Goal: Obtain resource: Download file/media

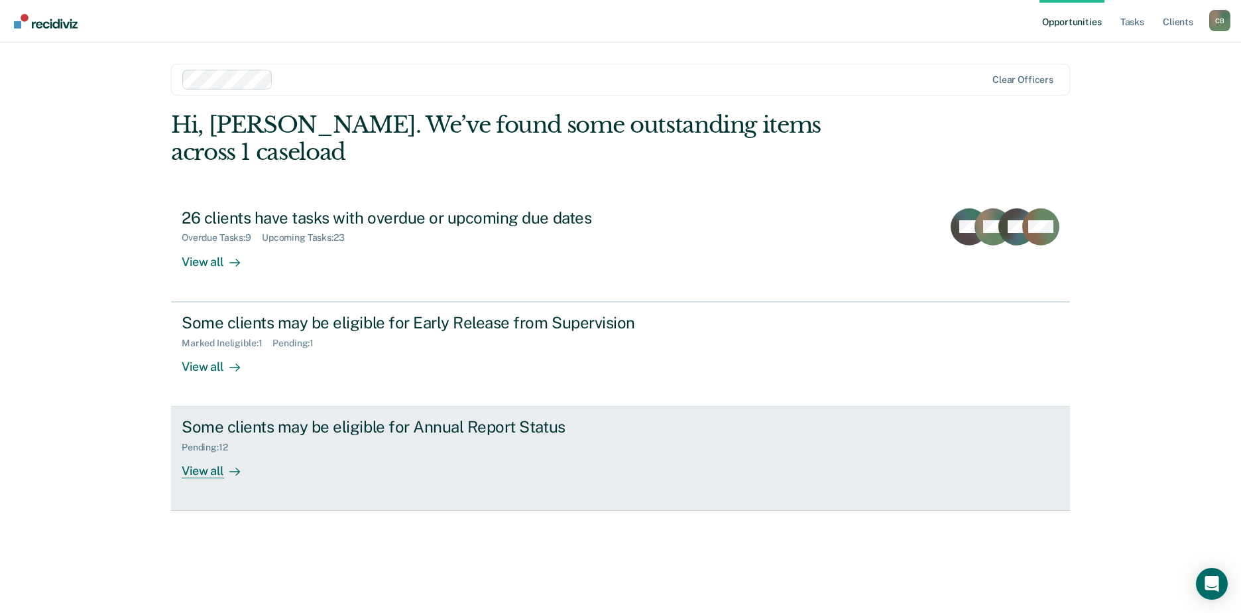
click at [493, 426] on div "Some clients may be eligible for Annual Report Status Pending : 12 View all" at bounding box center [430, 447] width 497 height 61
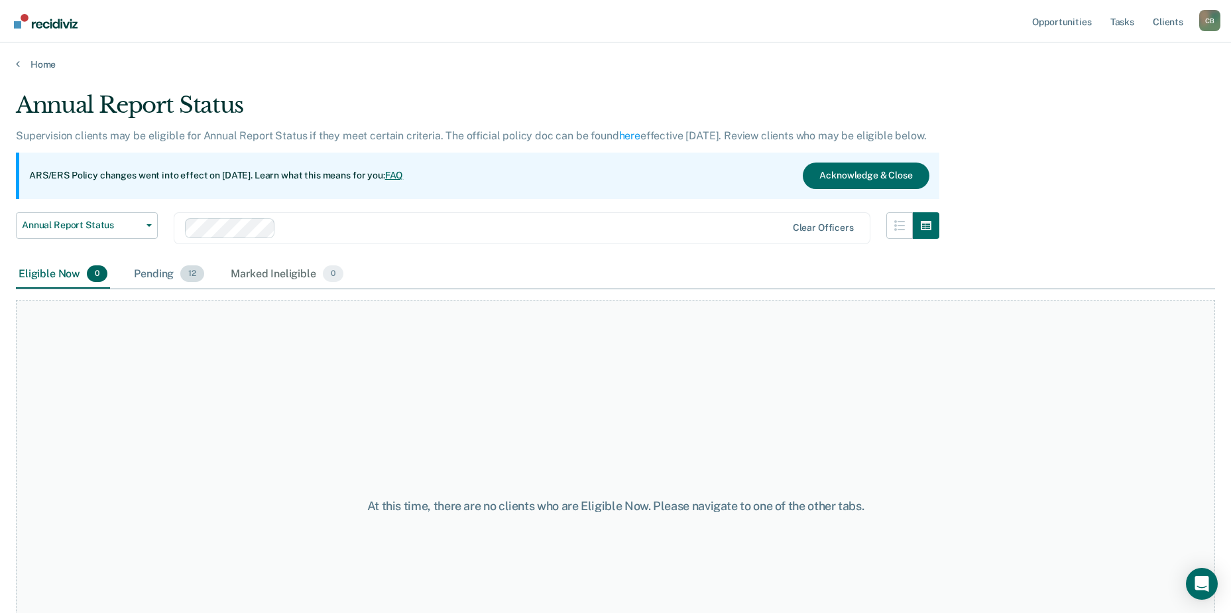
click at [151, 277] on div "Pending 12" at bounding box center [169, 274] width 76 height 29
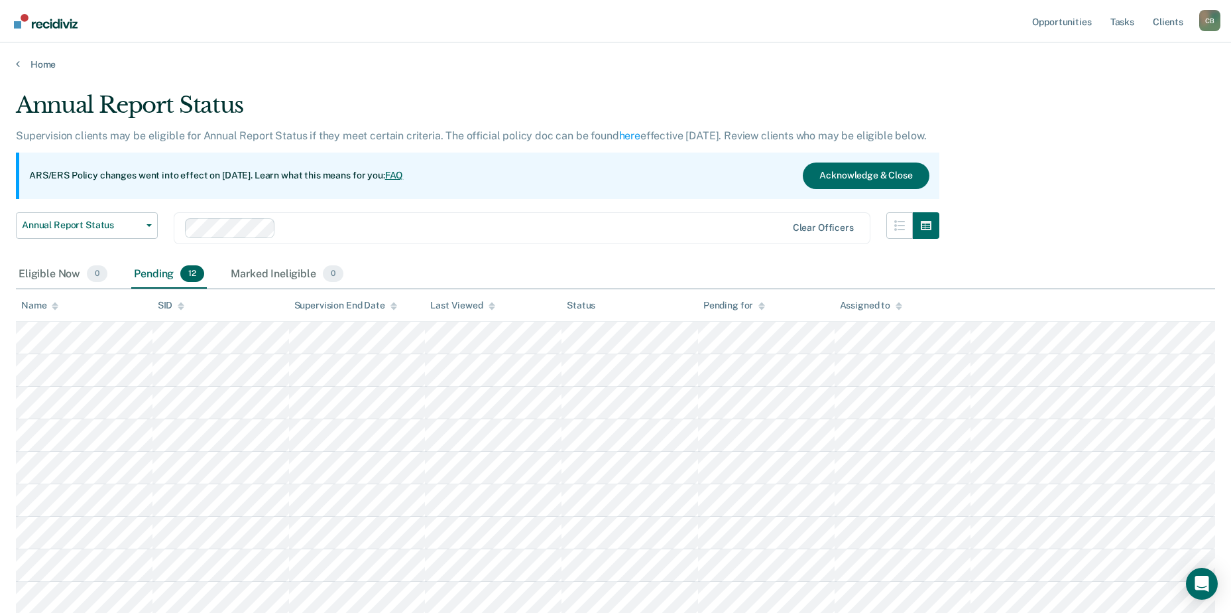
scroll to position [194, 0]
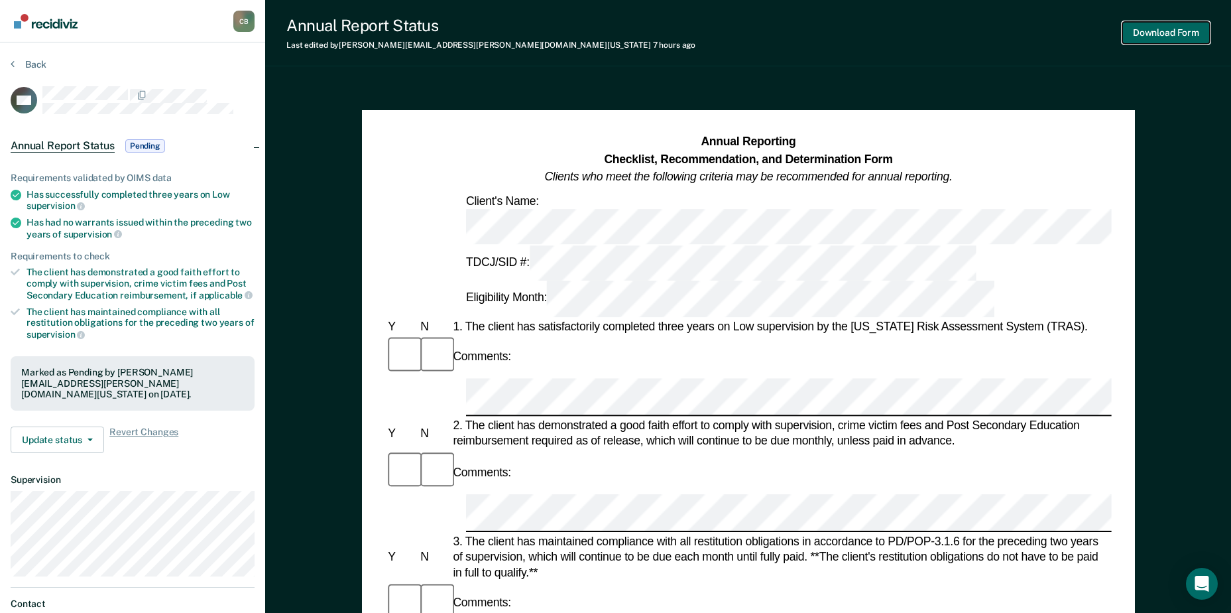
click at [1167, 27] on button "Download Form" at bounding box center [1166, 33] width 88 height 22
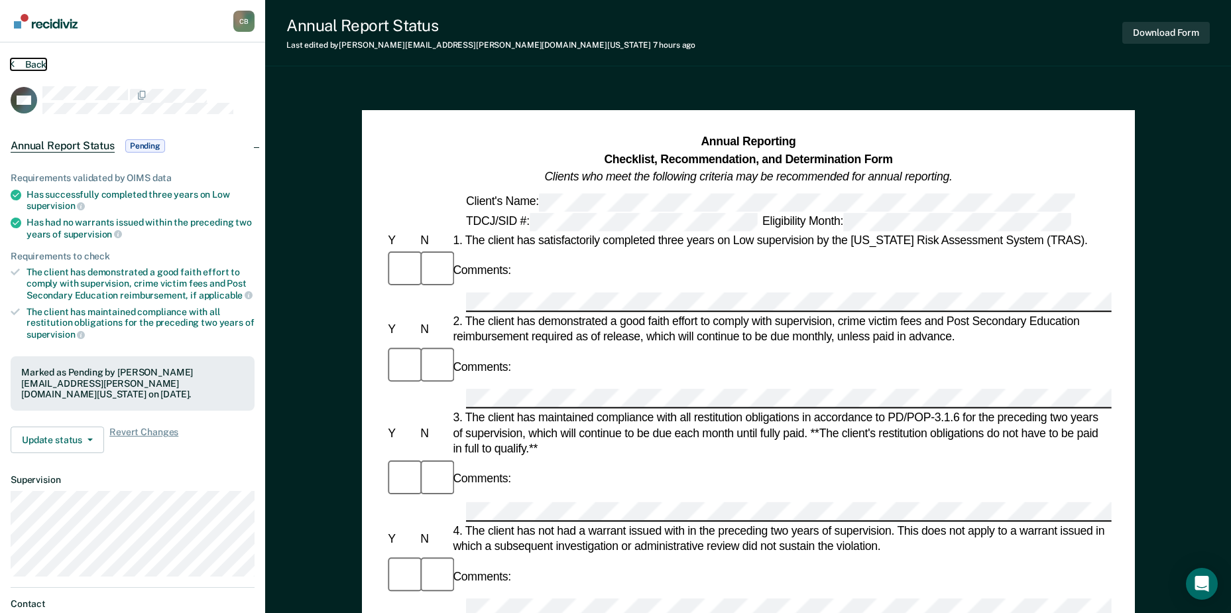
click at [27, 66] on button "Back" at bounding box center [29, 64] width 36 height 12
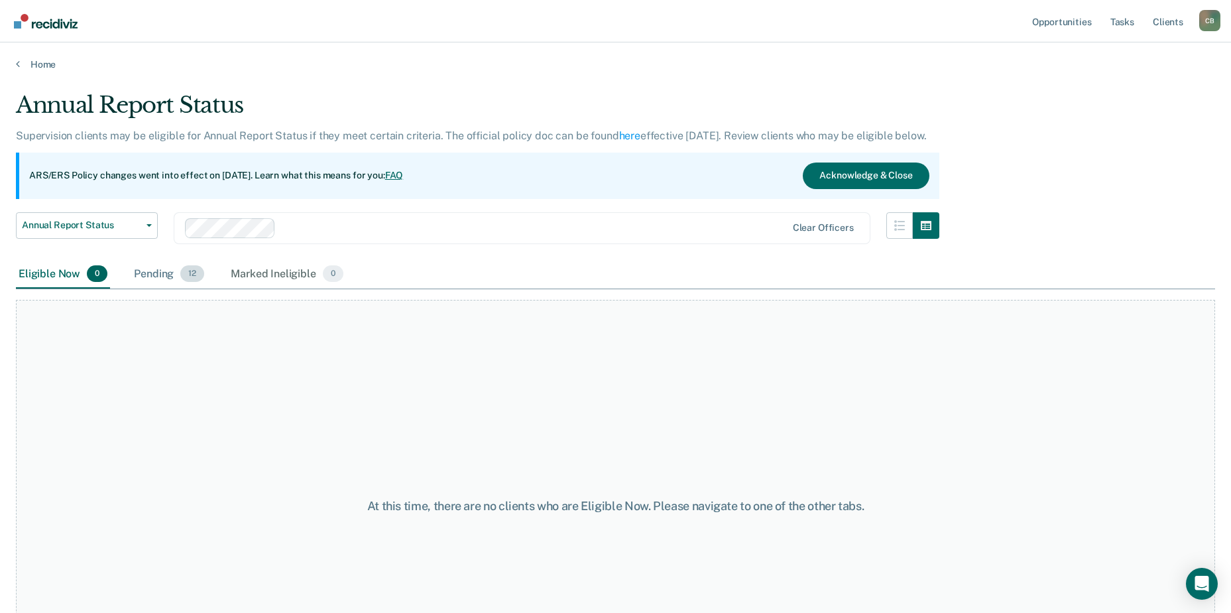
click at [166, 274] on div "Pending 12" at bounding box center [169, 274] width 76 height 29
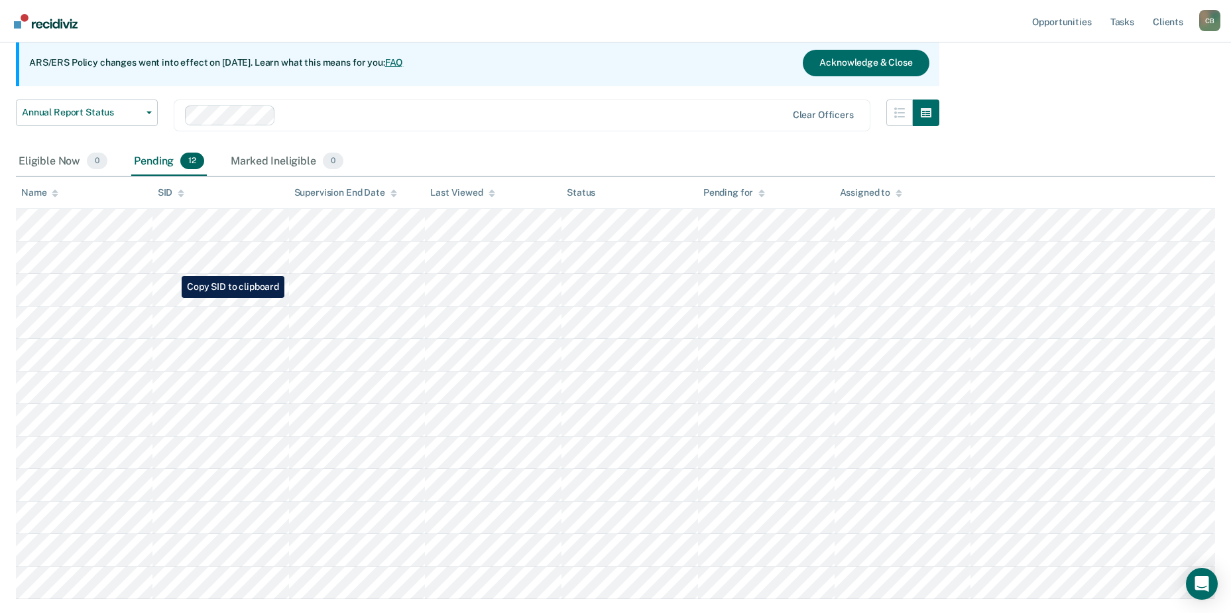
scroll to position [133, 0]
